Goal: Information Seeking & Learning: Obtain resource

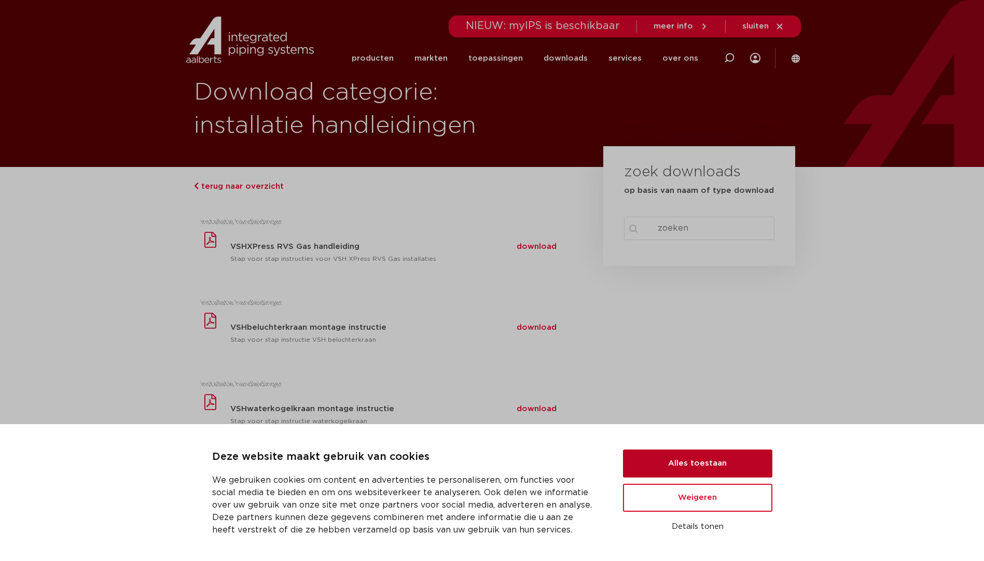
click at [691, 470] on button "Alles toestaan" at bounding box center [697, 464] width 149 height 28
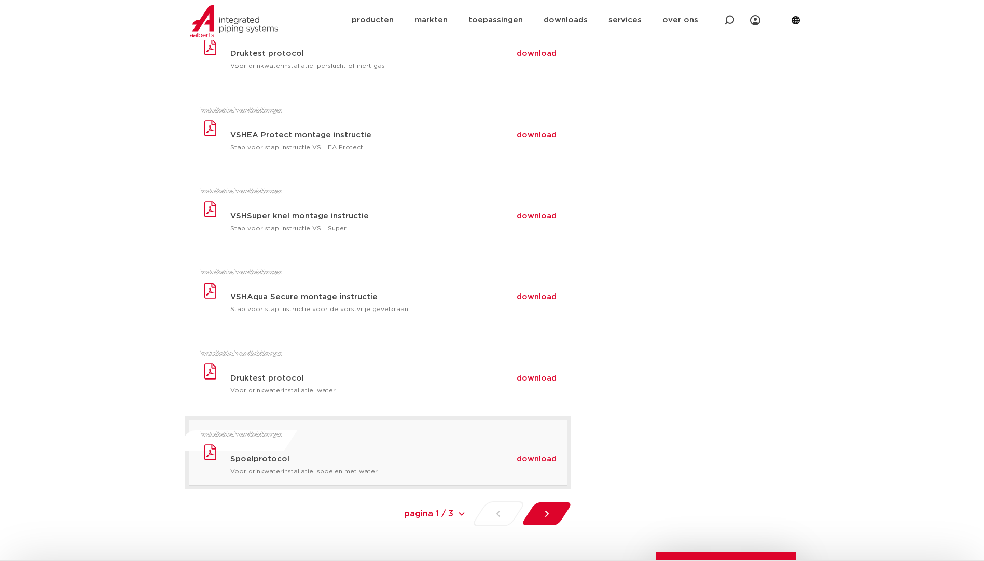
scroll to position [675, 0]
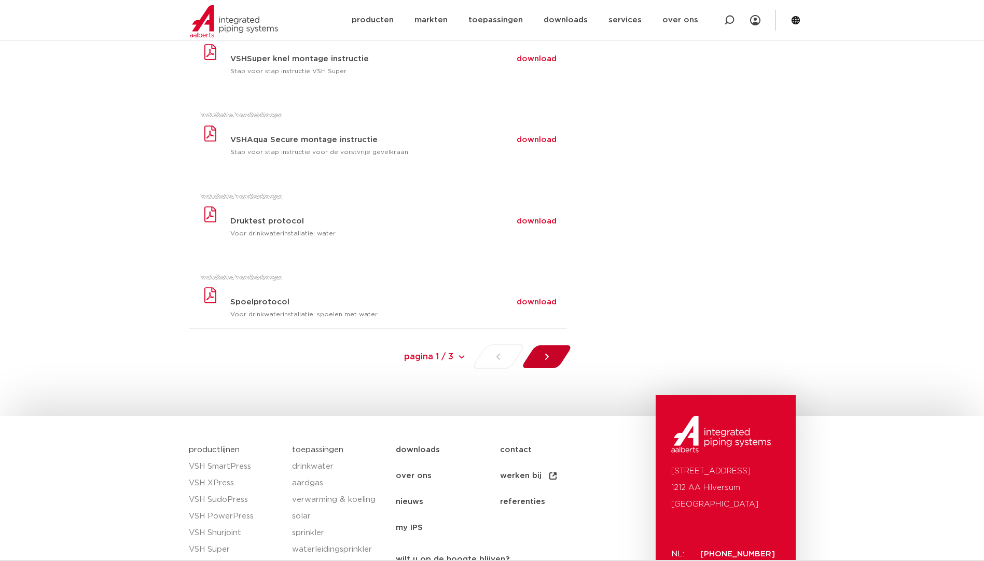
click at [545, 356] on icon at bounding box center [547, 357] width 10 height 10
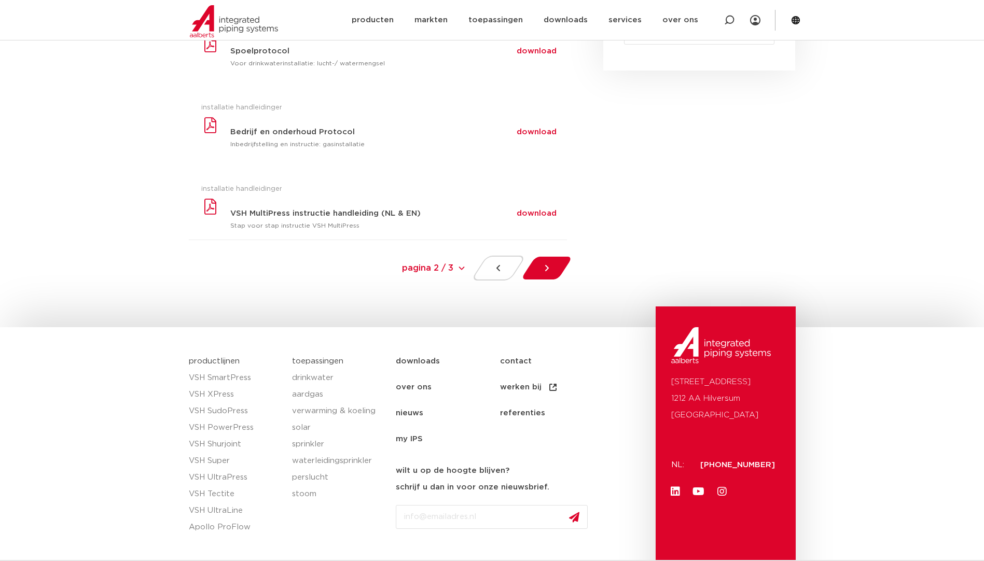
scroll to position [208, 0]
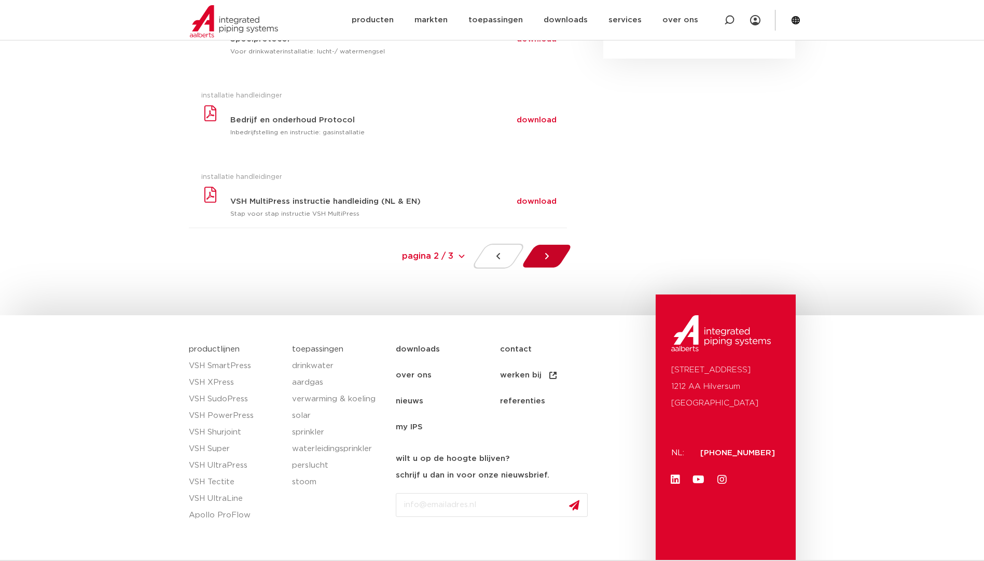
click at [539, 255] on div at bounding box center [546, 256] width 57 height 25
click at [494, 249] on div at bounding box center [499, 256] width 56 height 25
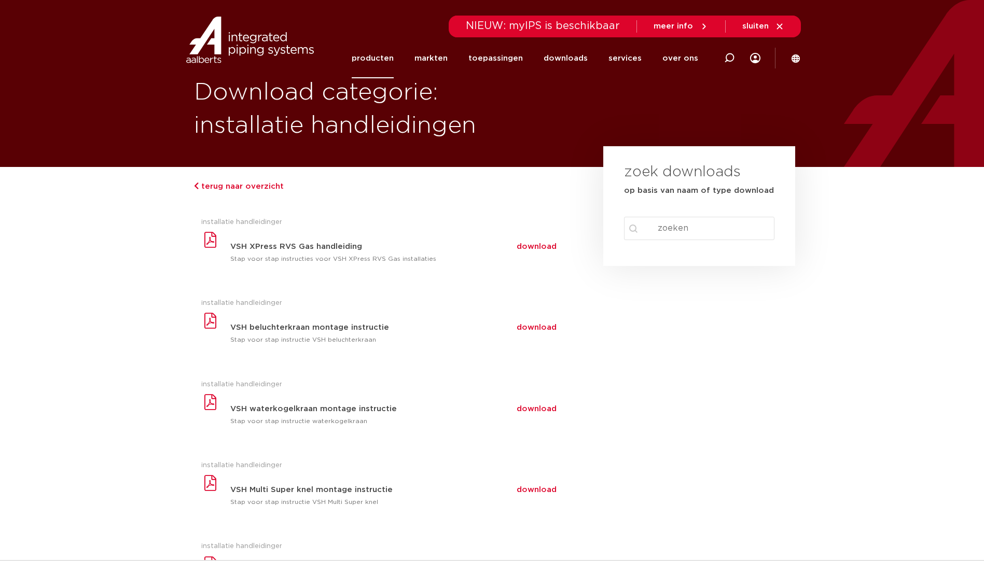
click at [371, 53] on link "producten" at bounding box center [373, 58] width 42 height 40
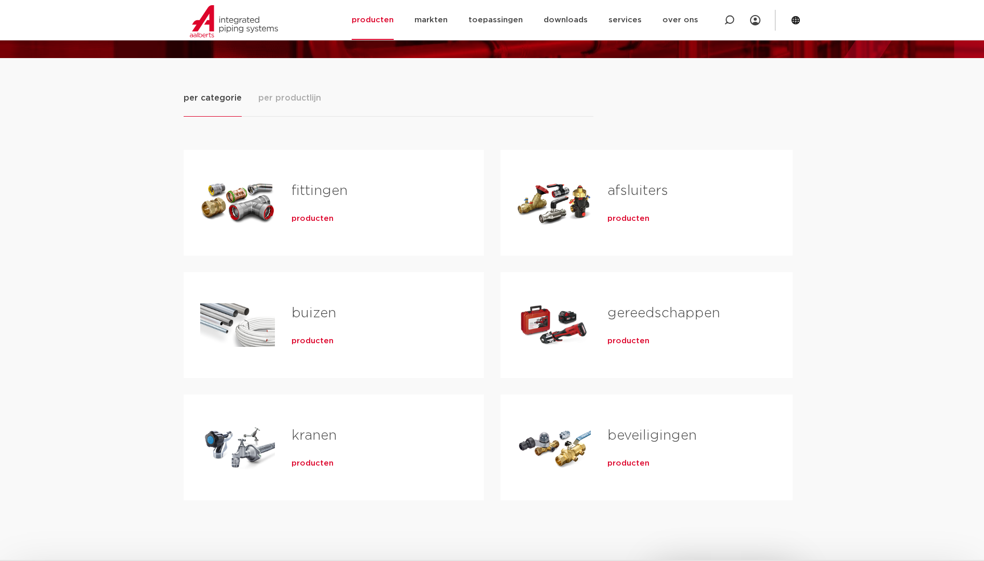
scroll to position [208, 0]
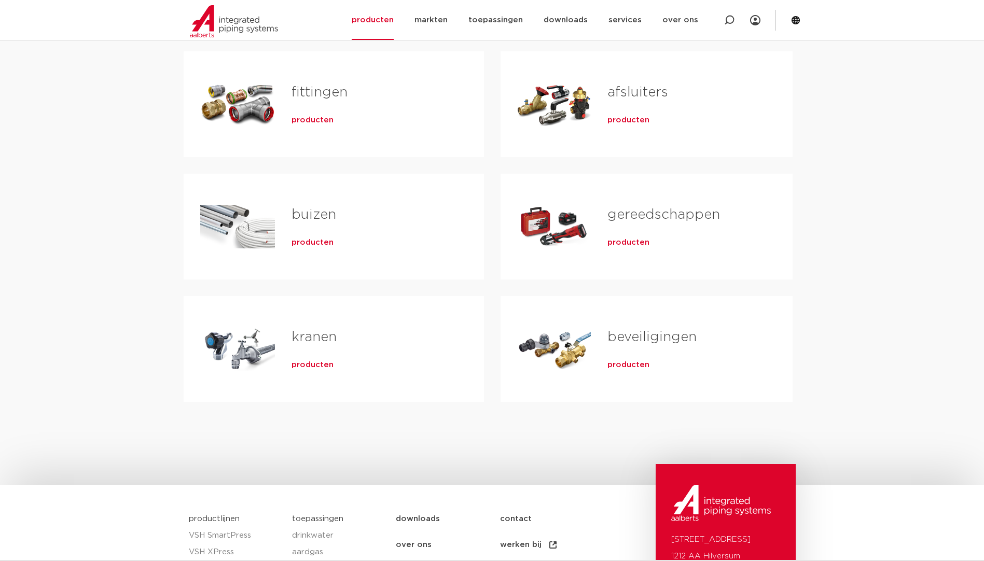
click at [314, 364] on span "producten" at bounding box center [313, 365] width 42 height 10
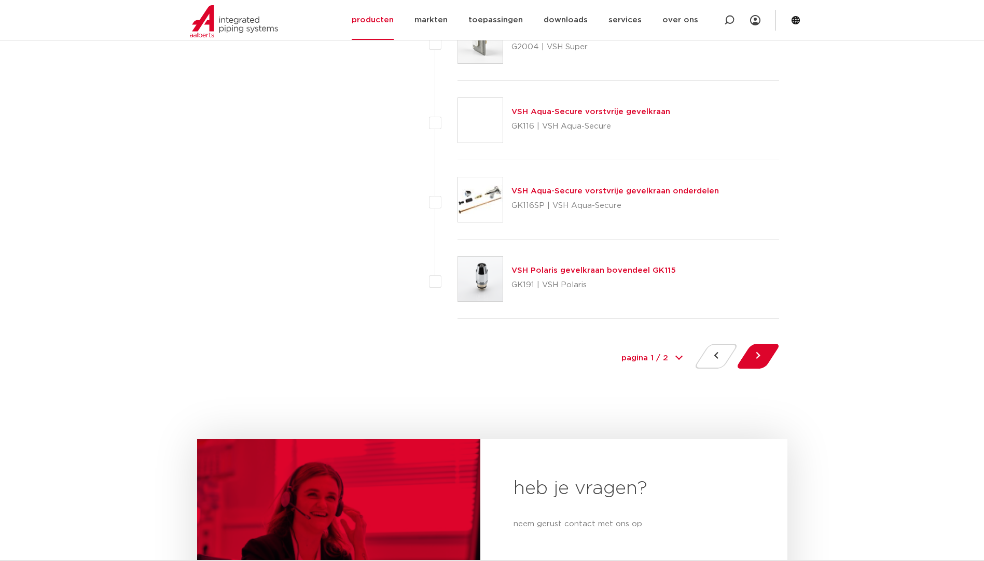
scroll to position [4670, 0]
click at [483, 203] on img at bounding box center [480, 198] width 45 height 45
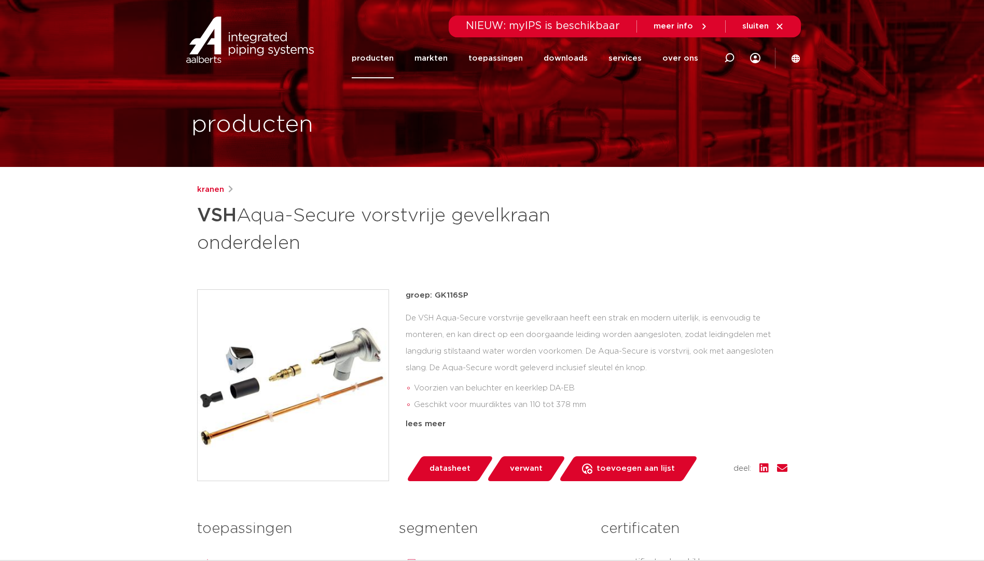
click at [348, 350] on img at bounding box center [293, 385] width 191 height 191
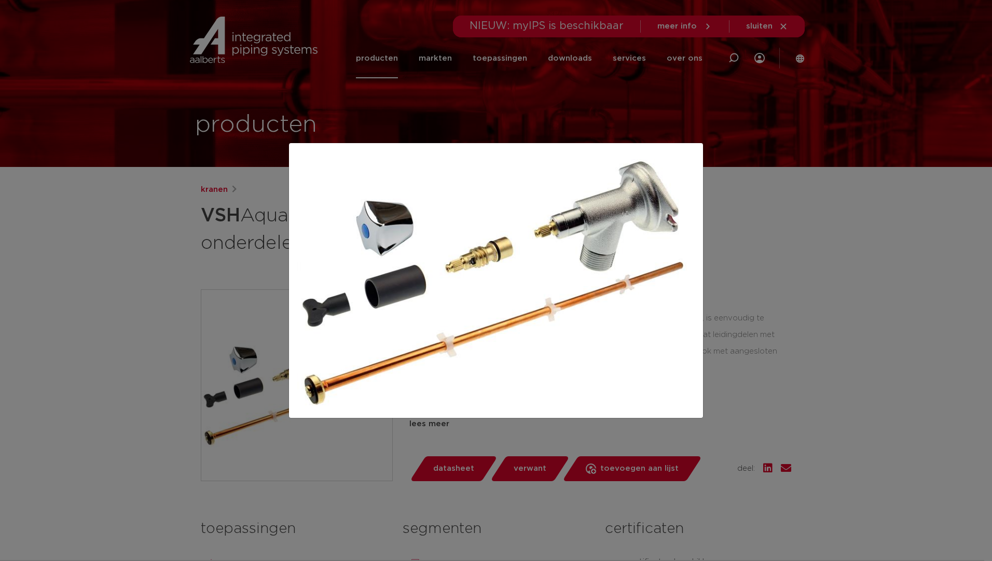
click at [352, 348] on img at bounding box center [495, 281] width 397 height 259
click at [836, 285] on div at bounding box center [496, 280] width 992 height 561
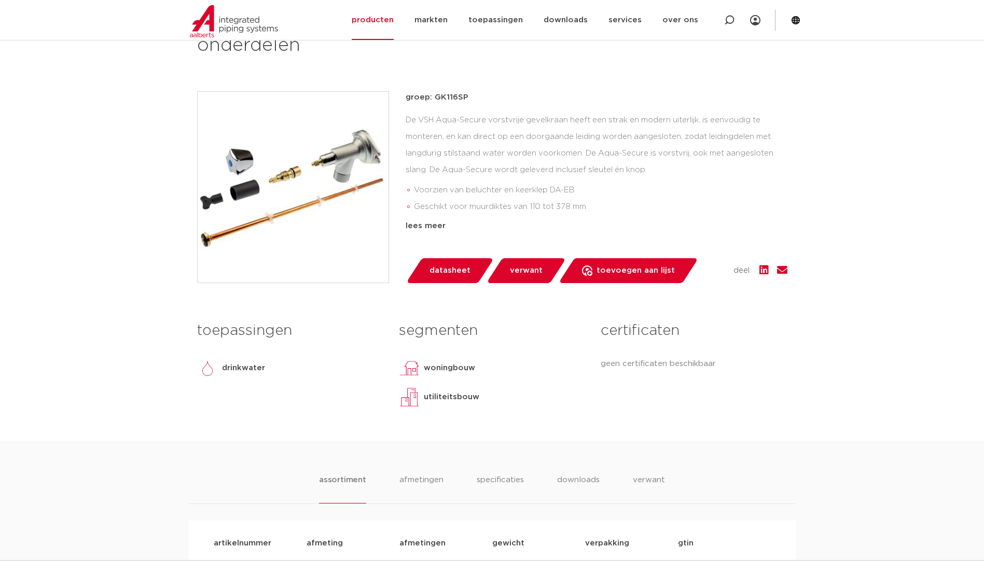
scroll to position [208, 0]
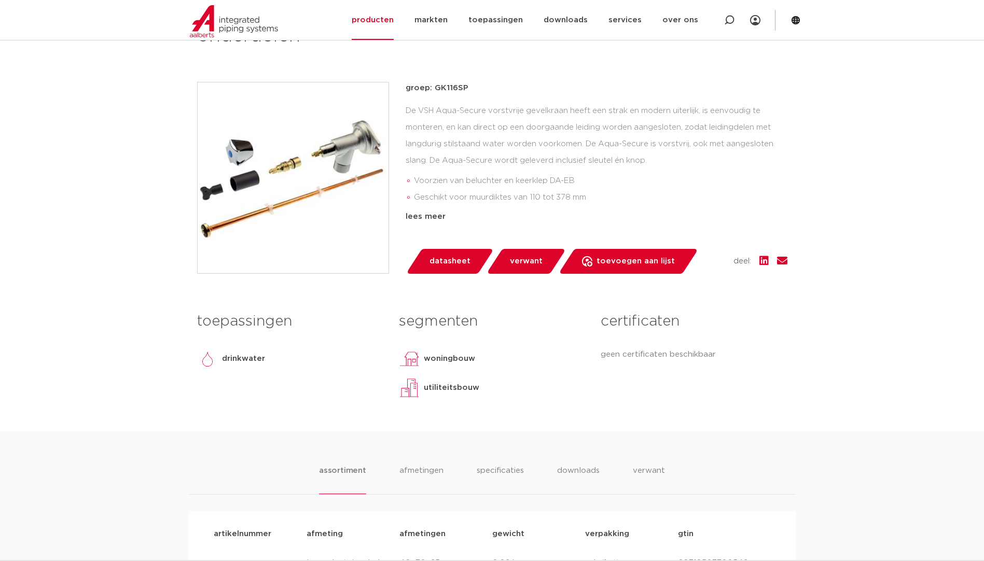
click at [411, 354] on img at bounding box center [409, 359] width 21 height 21
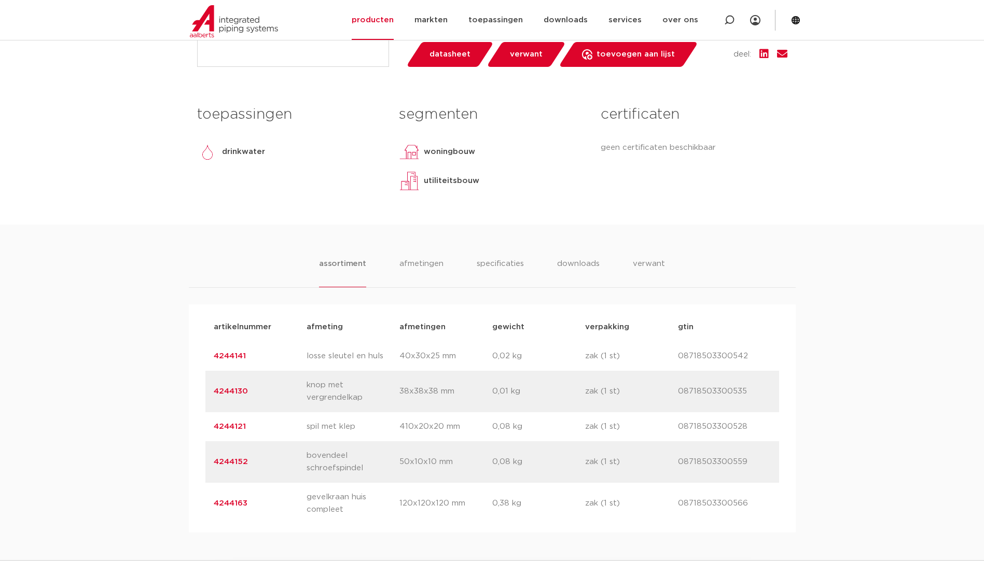
scroll to position [415, 0]
click at [581, 266] on li "downloads" at bounding box center [578, 272] width 43 height 30
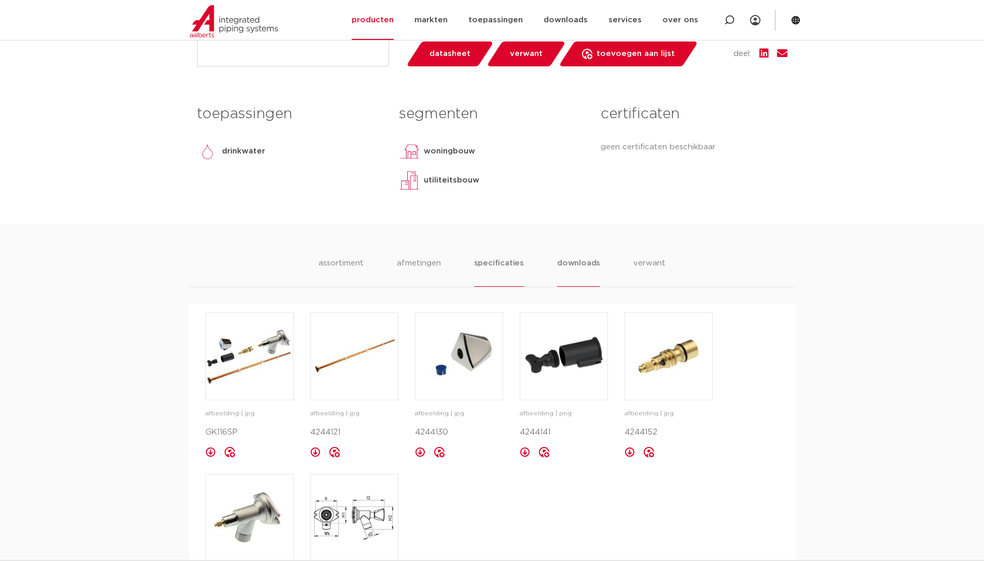
click at [488, 260] on li "specificaties" at bounding box center [499, 272] width 50 height 30
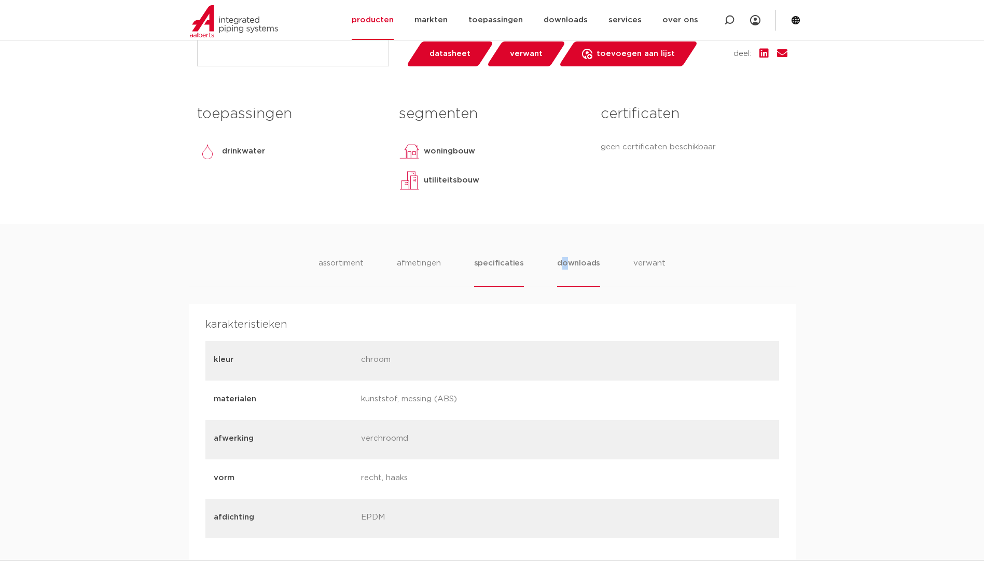
click at [566, 261] on li "downloads" at bounding box center [578, 272] width 43 height 30
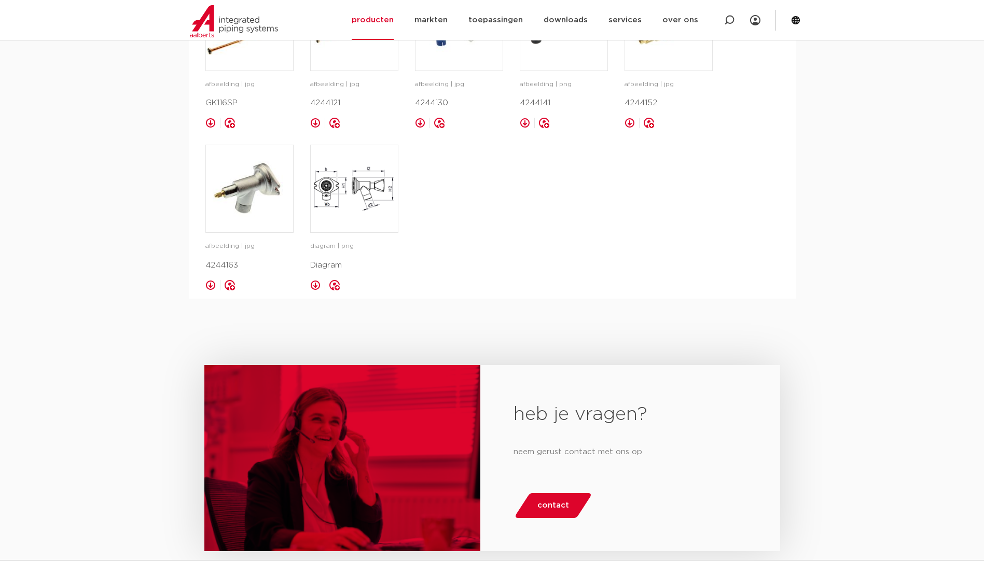
scroll to position [485, 0]
